Goal: Task Accomplishment & Management: Complete application form

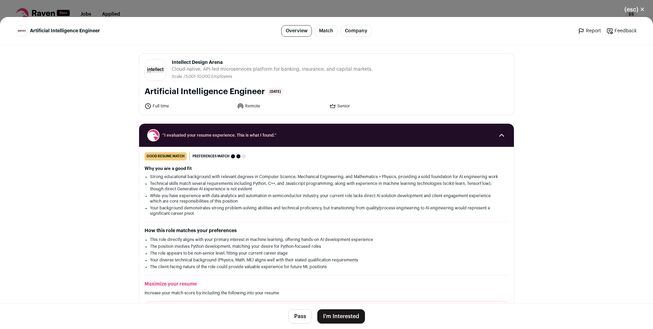
click at [333, 314] on button "I'm Interested" at bounding box center [341, 316] width 48 height 14
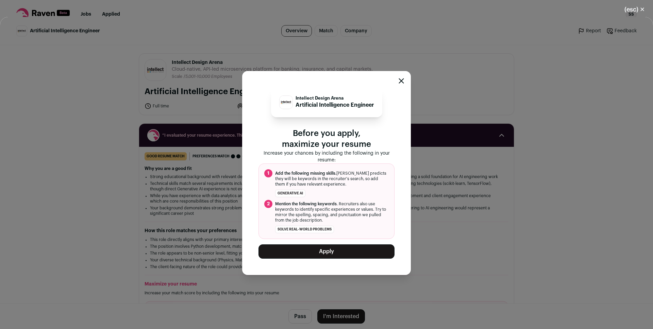
click at [319, 248] on button "Apply" at bounding box center [326, 251] width 136 height 14
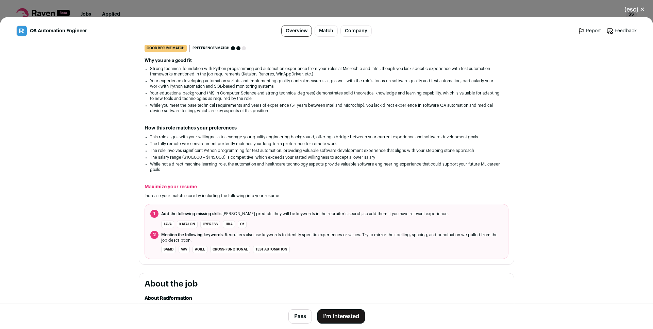
scroll to position [110, 0]
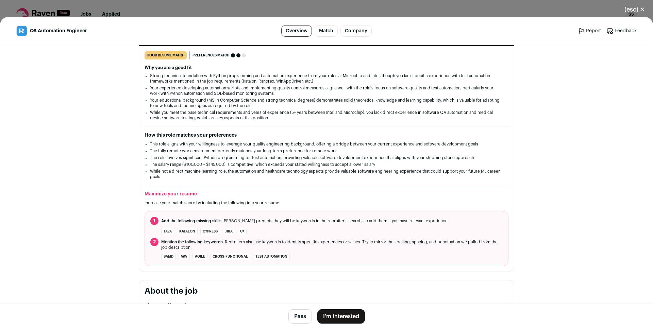
click at [226, 144] on li "This role aligns with your willingness to leverage your quality engineering bac…" at bounding box center [326, 143] width 353 height 5
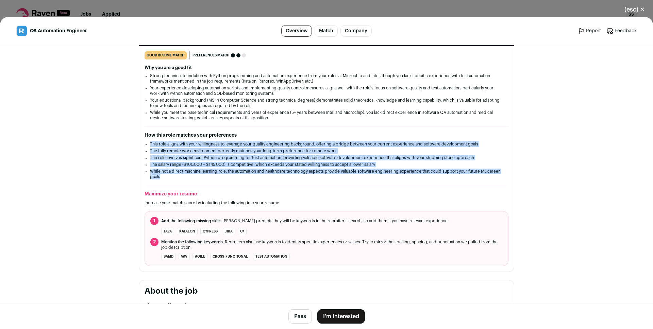
drag, startPoint x: 226, startPoint y: 144, endPoint x: 226, endPoint y: 176, distance: 32.0
click at [226, 176] on ul "This role aligns with your willingness to leverage your quality engineering bac…" at bounding box center [326, 160] width 353 height 38
click at [182, 164] on li "The salary range ($100,000 – $145,000) is competitive, which exceeds your state…" at bounding box center [326, 164] width 353 height 5
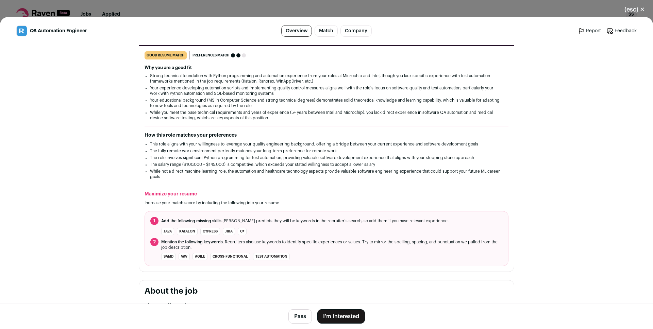
scroll to position [109, 0]
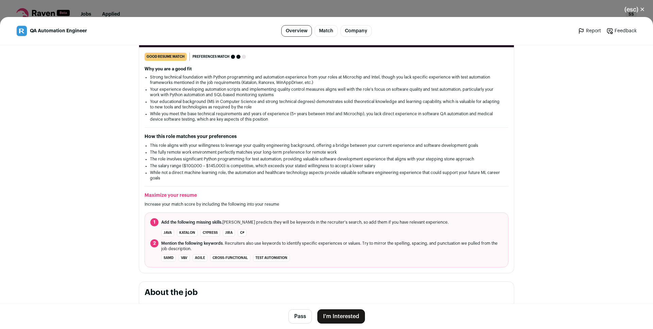
click at [180, 141] on div "How this role matches your preferences This role aligns with your willingness t…" at bounding box center [326, 157] width 364 height 48
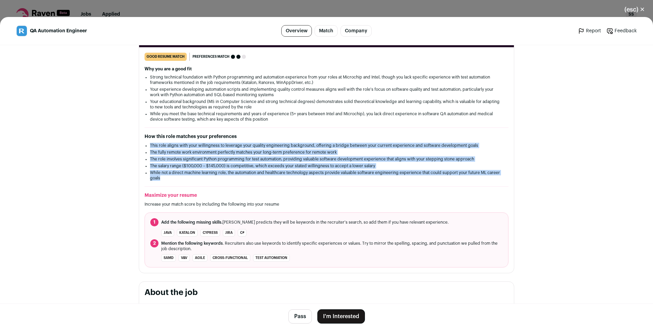
drag, startPoint x: 180, startPoint y: 141, endPoint x: 181, endPoint y: 171, distance: 30.3
click at [181, 171] on div "How this role matches your preferences This role aligns with your willingness t…" at bounding box center [326, 157] width 364 height 48
click at [181, 171] on li "While not a direct machine learning role, the automation and healthcare technol…" at bounding box center [326, 175] width 353 height 11
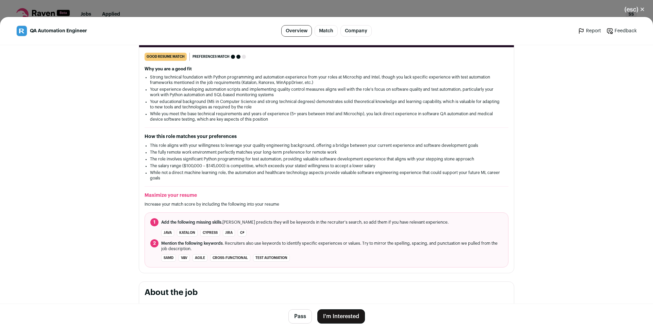
click at [339, 311] on button "I'm Interested" at bounding box center [341, 316] width 48 height 14
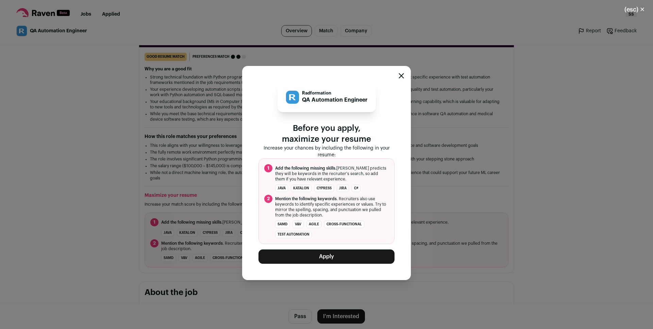
click at [327, 257] on button "Apply" at bounding box center [326, 256] width 136 height 14
